Goal: Transaction & Acquisition: Book appointment/travel/reservation

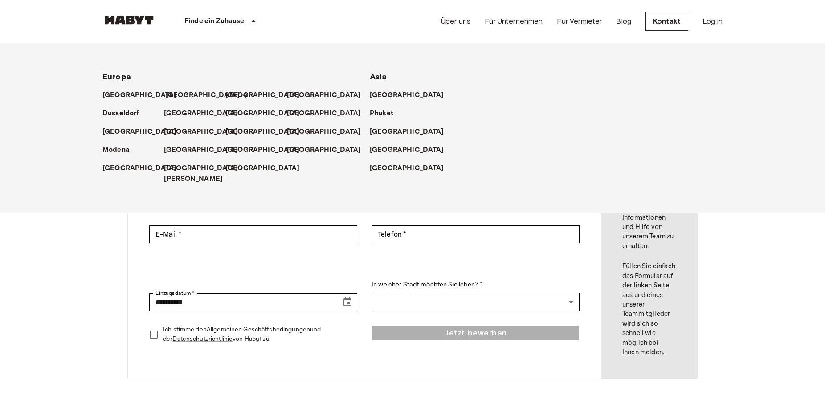
click at [177, 93] on p "[GEOGRAPHIC_DATA]" at bounding box center [203, 95] width 74 height 11
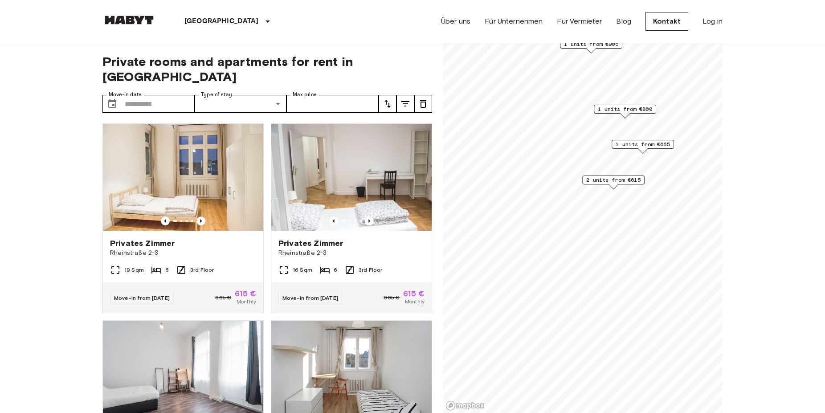
click at [629, 112] on span "1 units from €800" at bounding box center [625, 109] width 54 height 8
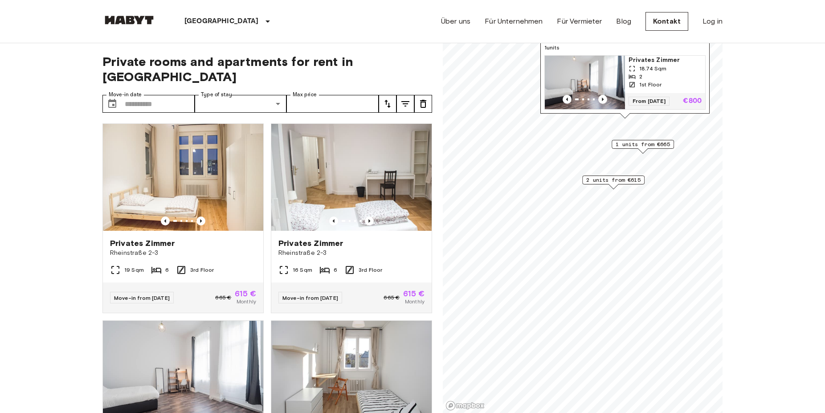
click at [604, 67] on img "Map marker" at bounding box center [585, 82] width 80 height 53
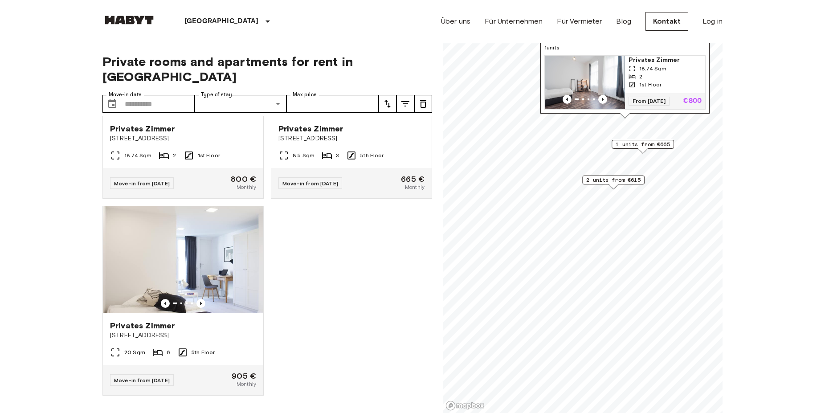
scroll to position [319, 0]
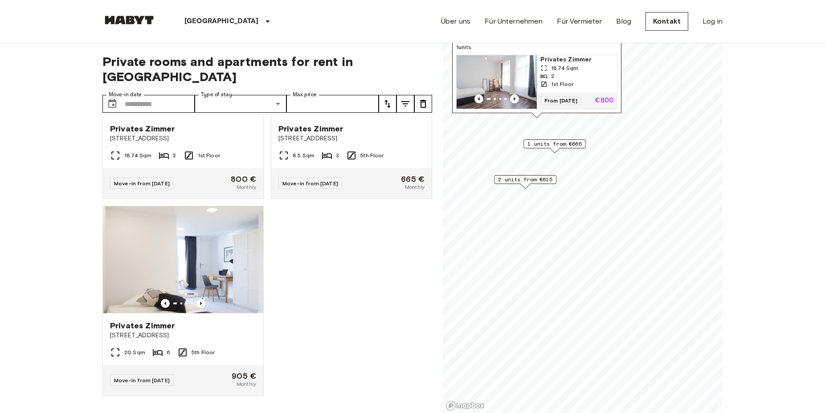
click at [425, 285] on div "Private rooms and apartments for rent in [GEOGRAPHIC_DATA] Move-in date ​ Move-…" at bounding box center [412, 228] width 620 height 370
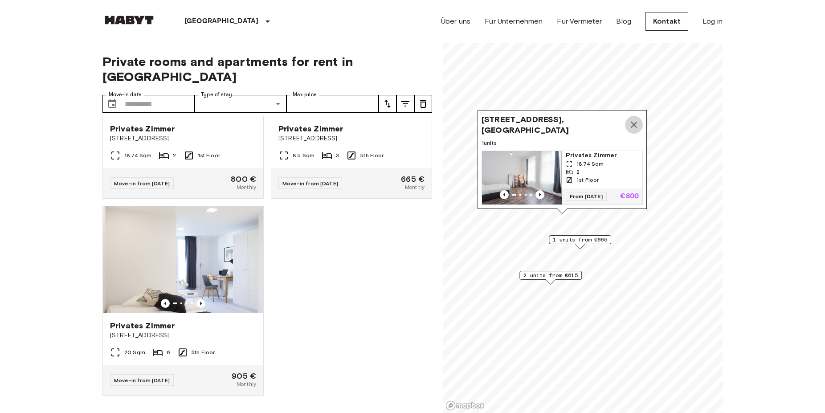
click at [635, 122] on icon "Map marker" at bounding box center [634, 125] width 6 height 6
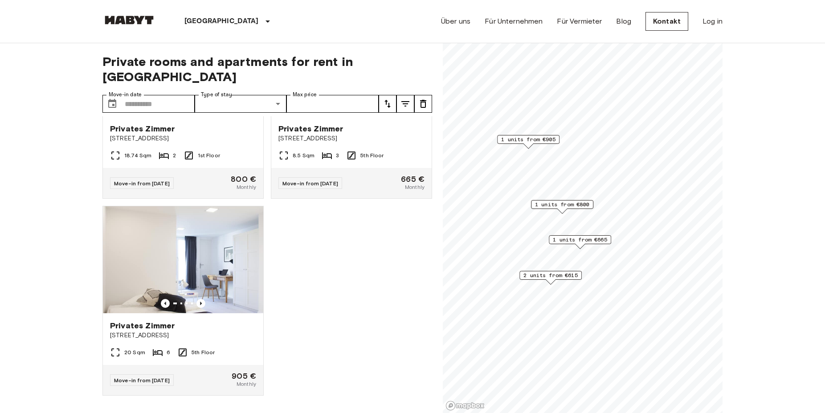
click at [590, 239] on span "1 units from €665" at bounding box center [580, 240] width 54 height 8
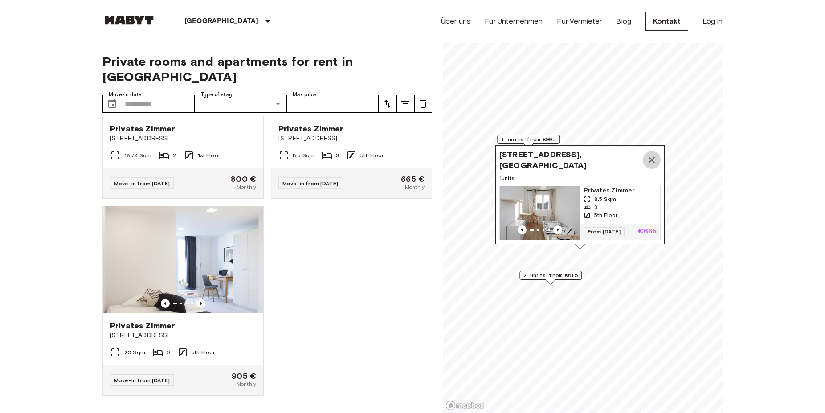
click at [650, 155] on icon "Map marker" at bounding box center [651, 160] width 11 height 11
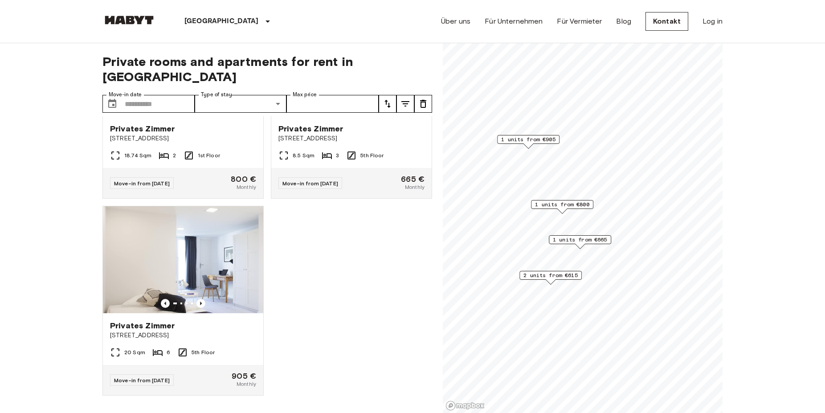
click at [559, 274] on span "2 units from €615" at bounding box center [550, 275] width 54 height 8
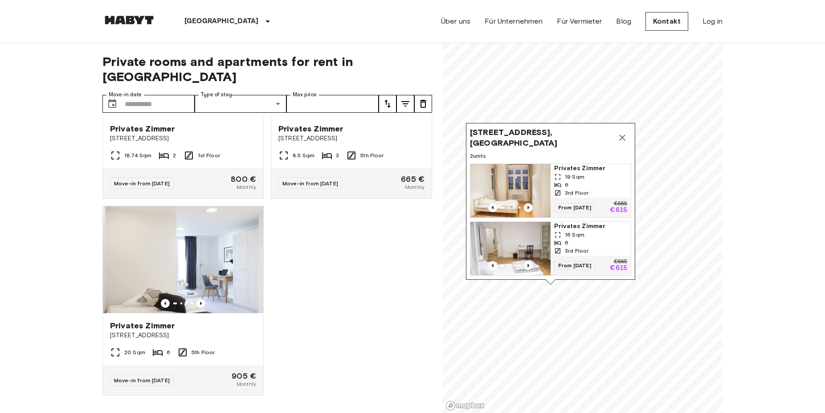
click at [623, 132] on icon "Map marker" at bounding box center [622, 137] width 11 height 11
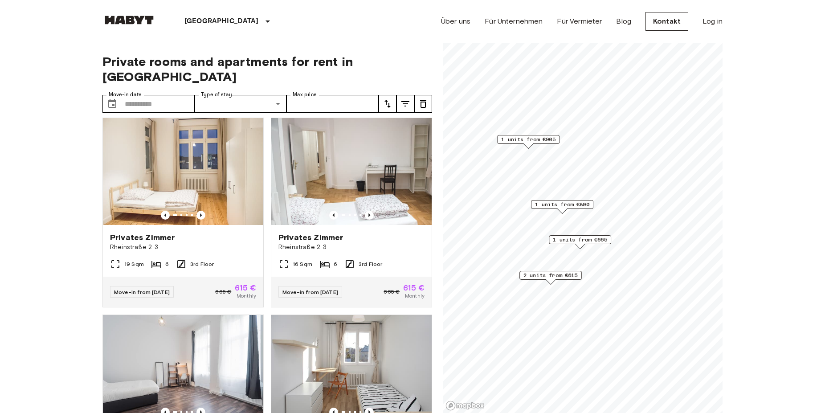
scroll to position [0, 0]
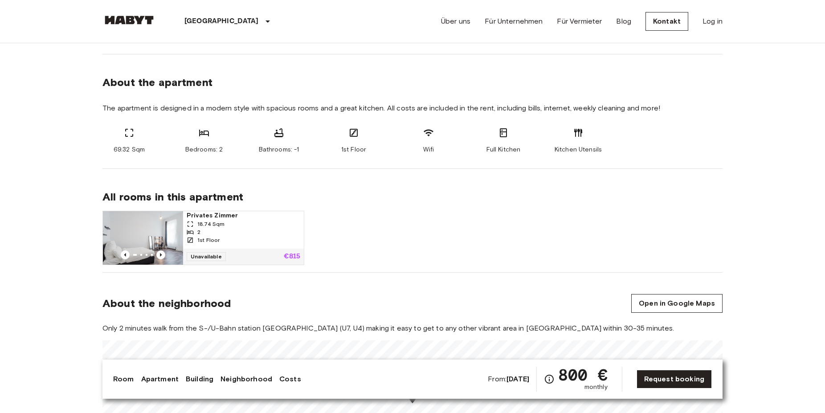
scroll to position [57, 0]
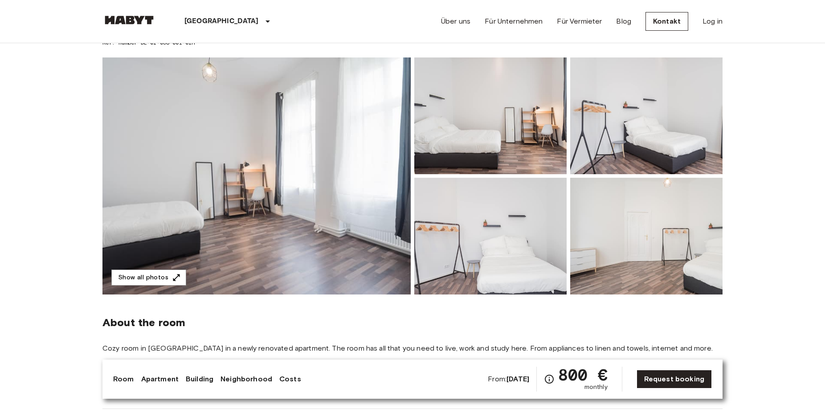
click at [283, 117] on img at bounding box center [256, 175] width 308 height 237
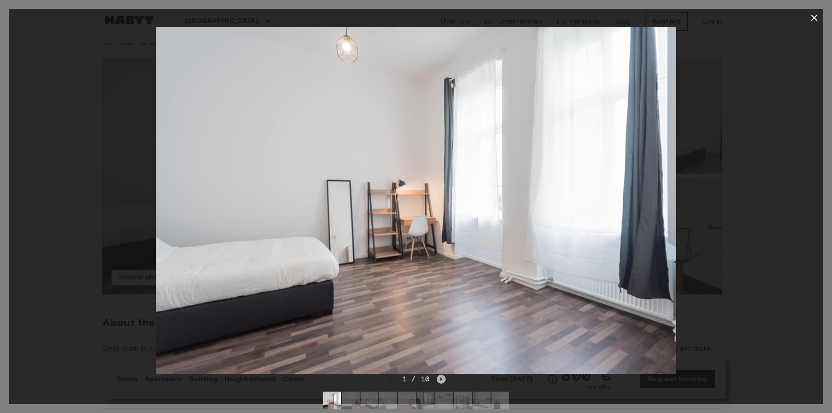
click at [442, 375] on icon "Next image" at bounding box center [441, 379] width 9 height 9
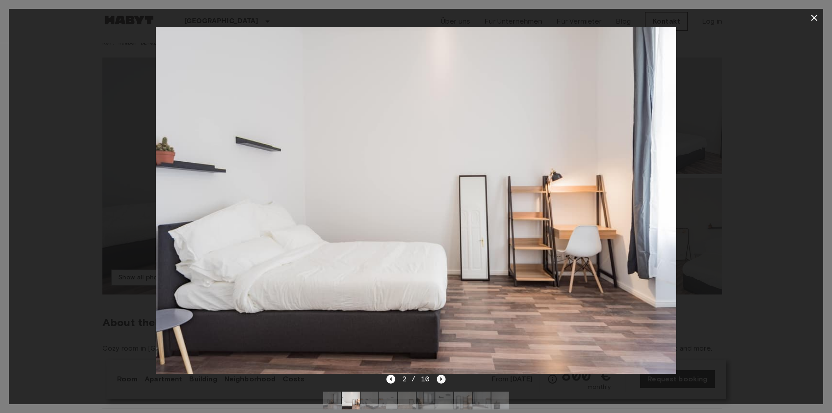
click at [442, 375] on icon "Next image" at bounding box center [441, 379] width 9 height 9
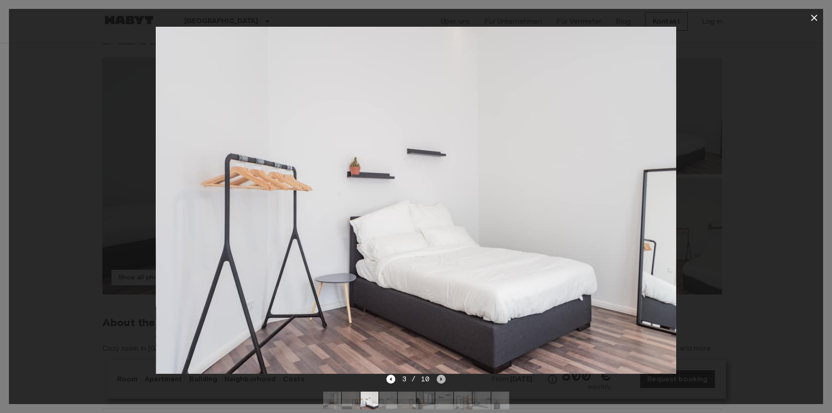
click at [442, 375] on icon "Next image" at bounding box center [441, 379] width 9 height 9
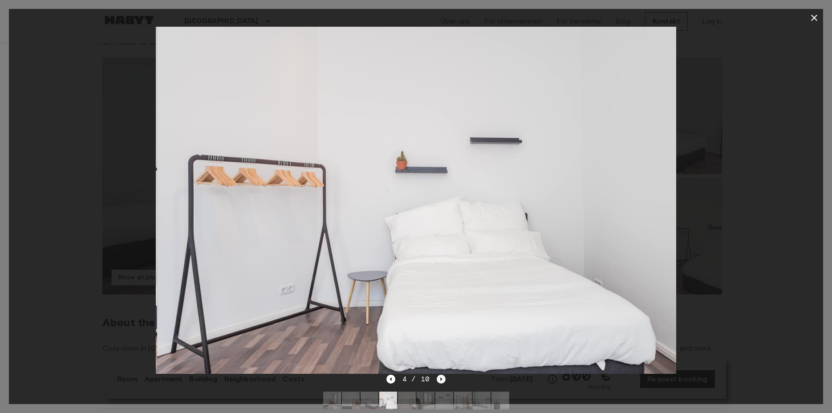
click at [442, 375] on icon "Next image" at bounding box center [441, 379] width 9 height 9
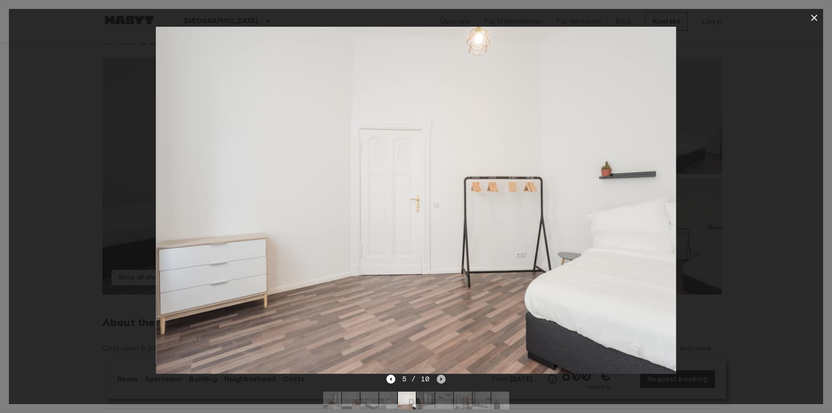
click at [442, 375] on icon "Next image" at bounding box center [441, 379] width 9 height 9
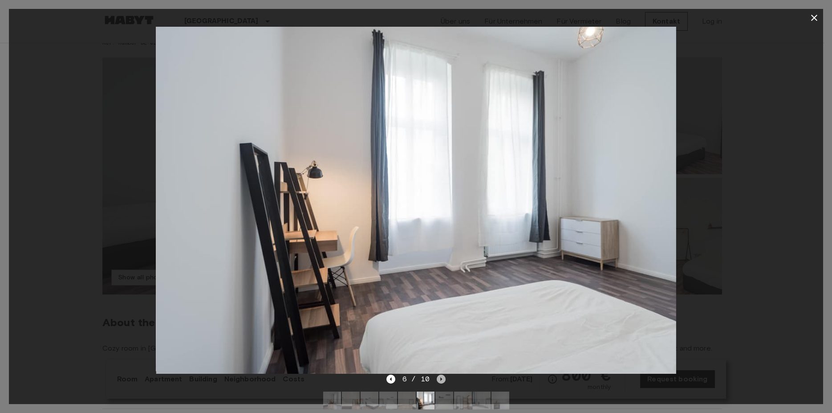
click at [442, 375] on icon "Next image" at bounding box center [441, 379] width 9 height 9
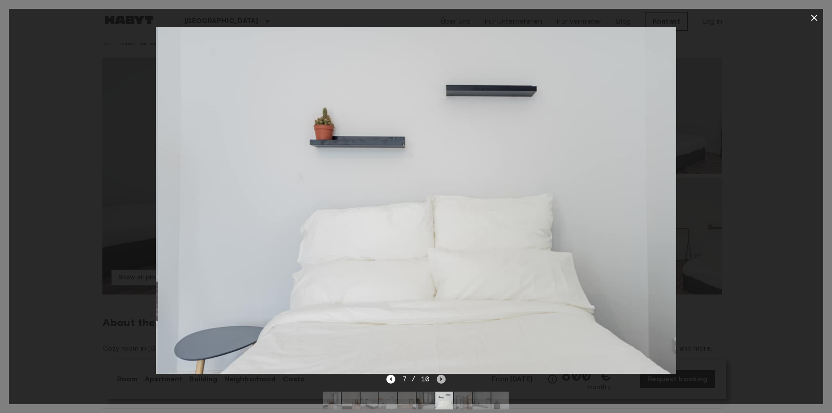
click at [442, 375] on icon "Next image" at bounding box center [441, 379] width 9 height 9
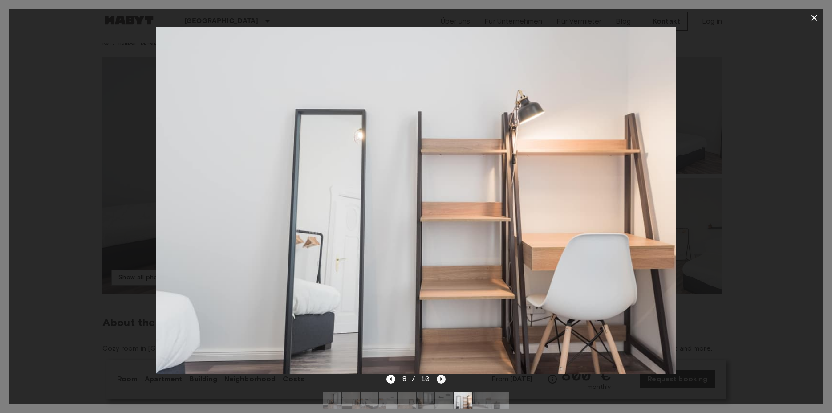
click at [442, 375] on icon "Next image" at bounding box center [441, 379] width 9 height 9
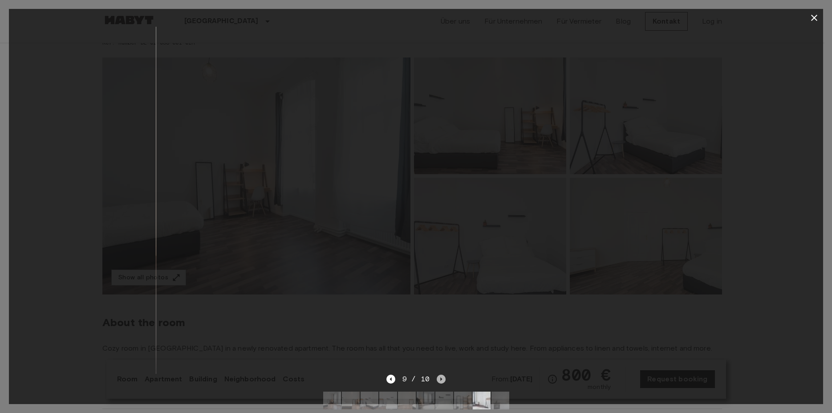
click at [442, 375] on icon "Next image" at bounding box center [441, 379] width 9 height 9
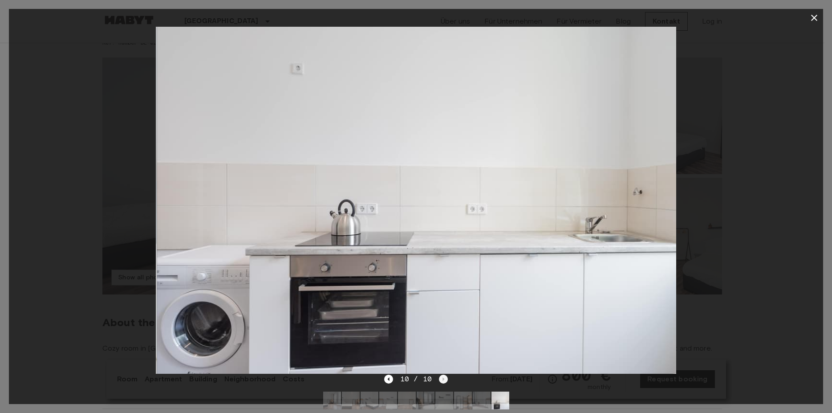
click at [442, 375] on div "10 / 10" at bounding box center [416, 379] width 64 height 11
click at [814, 17] on icon "button" at bounding box center [814, 18] width 6 height 6
